Goal: Task Accomplishment & Management: Use online tool/utility

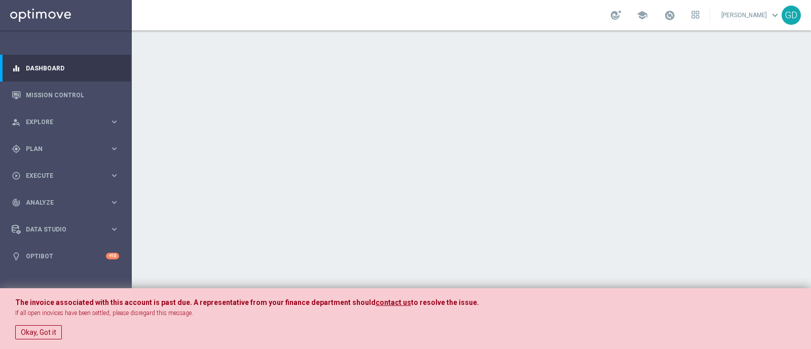
click at [39, 328] on button "Okay, Got it" at bounding box center [38, 332] width 47 height 14
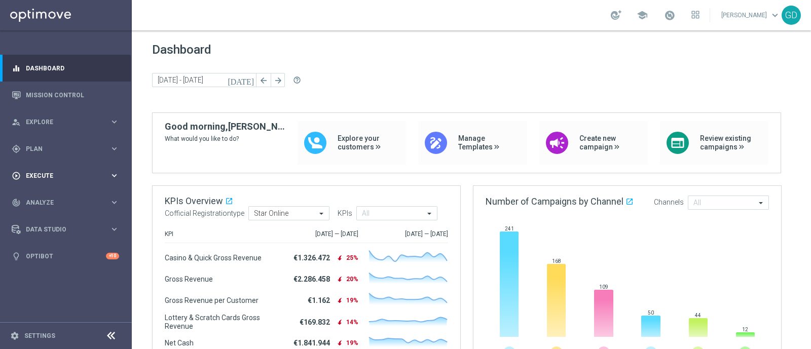
click at [46, 172] on div "play_circle_outline Execute" at bounding box center [61, 175] width 98 height 9
click at [46, 146] on span "Plan" at bounding box center [68, 149] width 84 height 6
click at [37, 200] on span "Templates" at bounding box center [63, 200] width 72 height 6
click at [40, 214] on link "Optimail" at bounding box center [68, 215] width 74 height 8
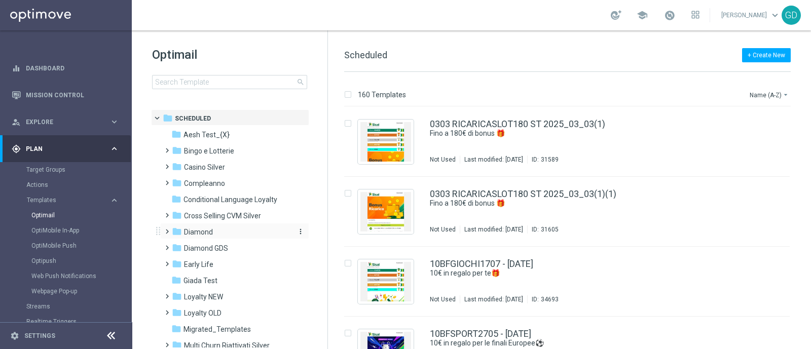
click at [204, 233] on span "Diamond" at bounding box center [198, 232] width 29 height 9
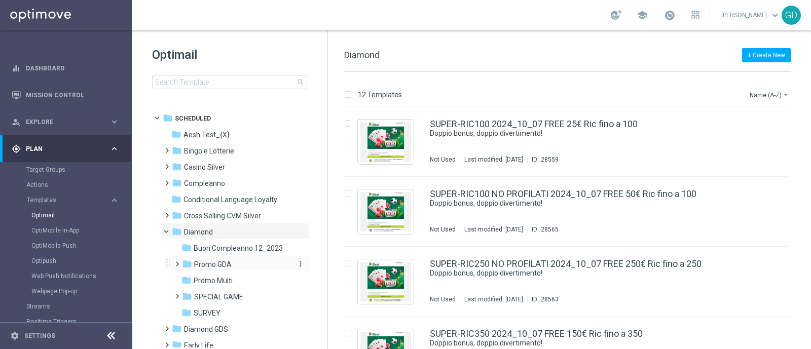
click at [218, 260] on span "Promo GDA" at bounding box center [213, 264] width 38 height 9
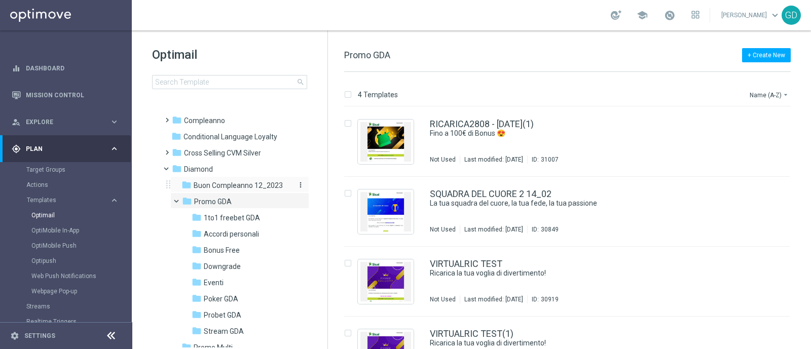
scroll to position [126, 0]
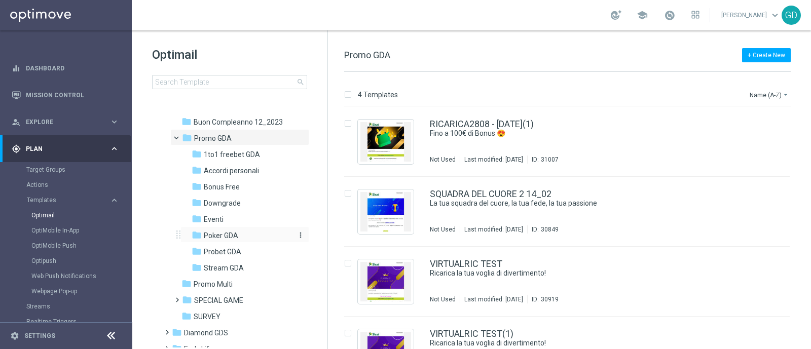
click at [212, 233] on span "Poker GDA" at bounding box center [221, 235] width 34 height 9
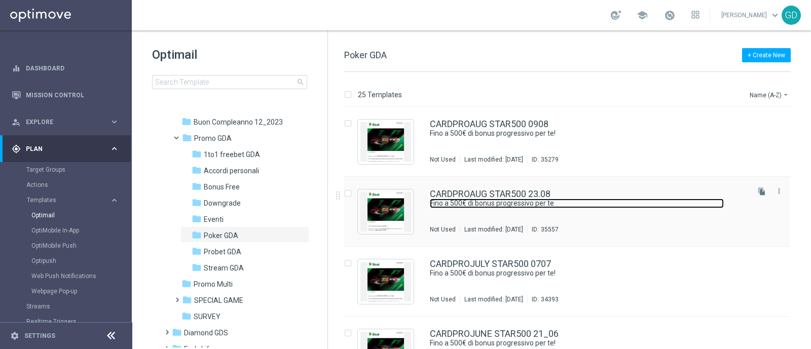
click at [468, 199] on link "Fino a 500€ di bonus progressivo per te" at bounding box center [577, 204] width 294 height 10
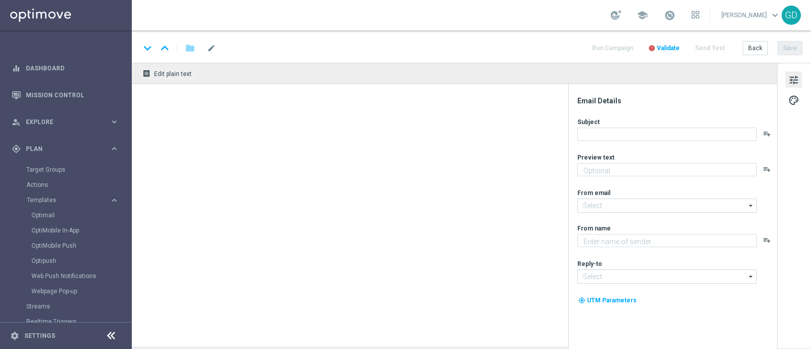
type textarea "Una super promo per te"
type input "[EMAIL_ADDRESS][DOMAIN_NAME]"
type textarea "Sisal"
type input "[EMAIL_ADDRESS][DOMAIN_NAME]"
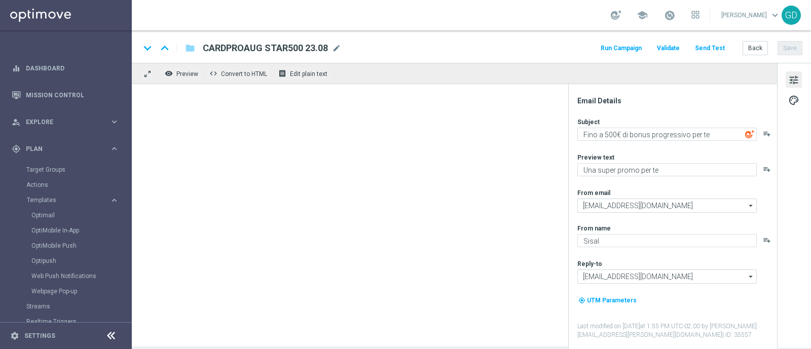
click at [337, 45] on span "mode_edit" at bounding box center [336, 48] width 9 height 9
click at [50, 198] on span "Templates" at bounding box center [63, 200] width 72 height 6
click at [45, 215] on link "Optimail" at bounding box center [68, 215] width 74 height 8
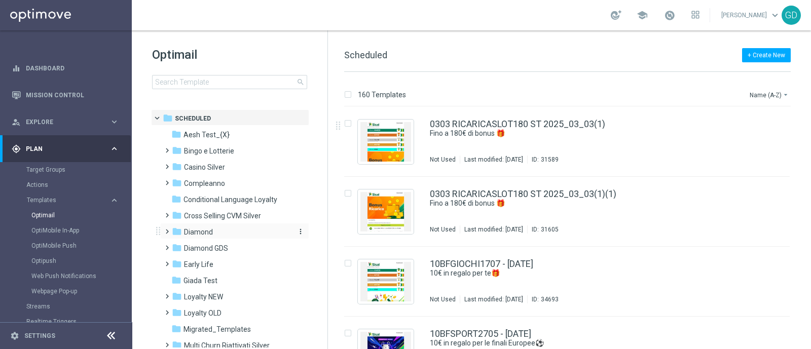
click at [195, 229] on span "Diamond" at bounding box center [198, 232] width 29 height 9
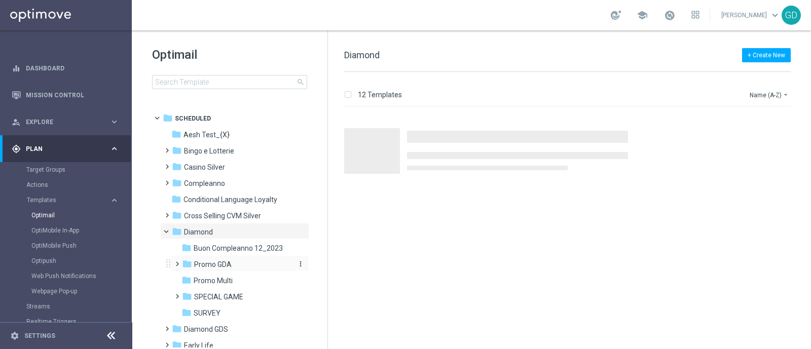
click at [209, 265] on span "Promo GDA" at bounding box center [213, 264] width 38 height 9
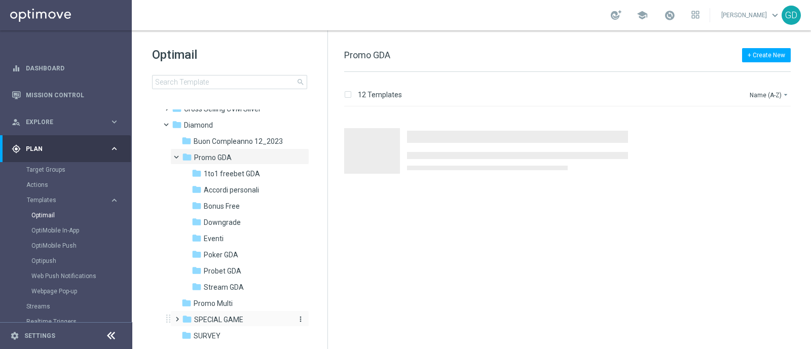
scroll to position [126, 0]
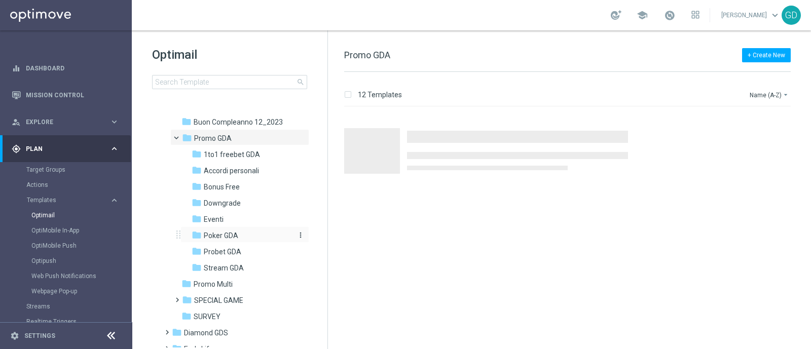
click at [212, 232] on span "Poker GDA" at bounding box center [221, 235] width 34 height 9
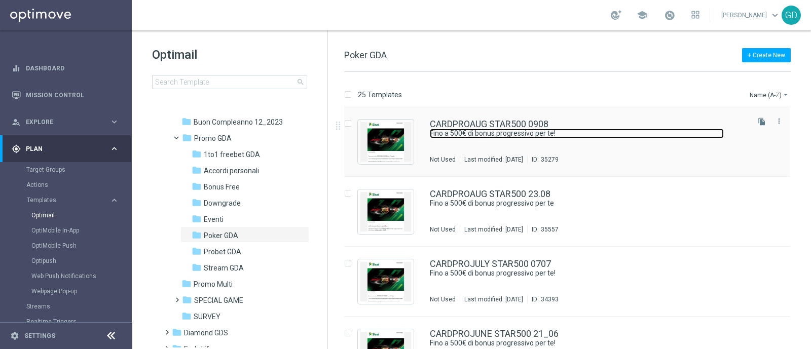
click at [504, 131] on link "Fino a 500€ di bonus progressivo per te!" at bounding box center [577, 134] width 294 height 10
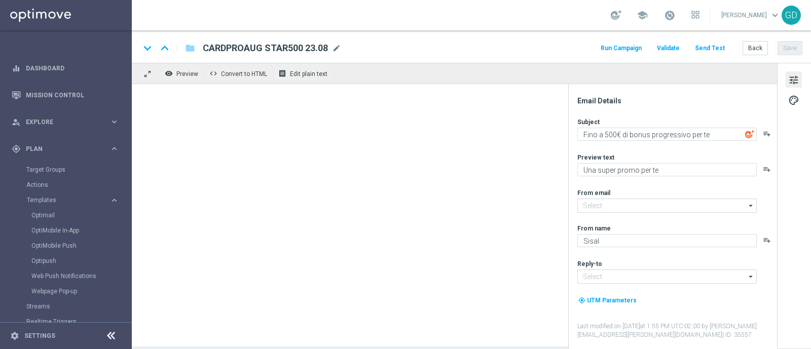
type input "[EMAIL_ADDRESS][DOMAIN_NAME]"
type textarea "Fino a 500€ di bonus progressivo per te!"
click at [191, 79] on button "remove_red_eye Preview" at bounding box center [182, 73] width 41 height 13
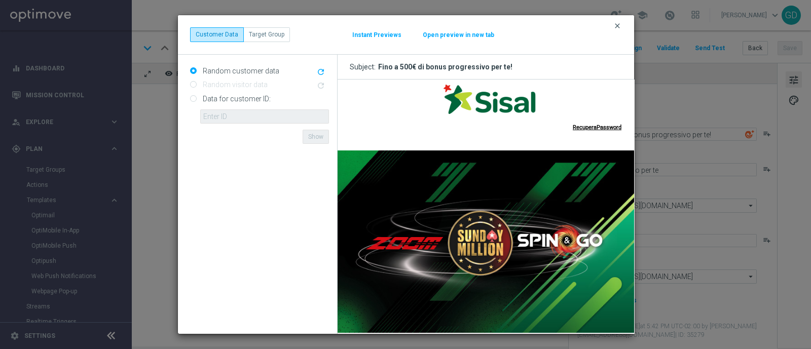
click at [616, 24] on icon "clear" at bounding box center [617, 26] width 8 height 8
